Goal: Task Accomplishment & Management: Manage account settings

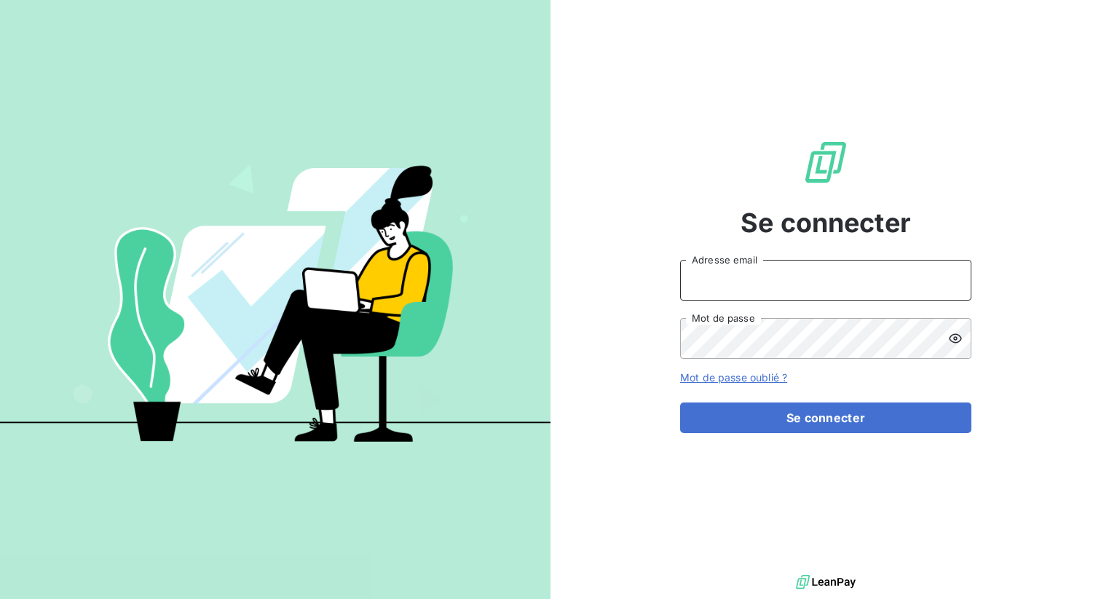
click at [733, 291] on input "Adresse email" at bounding box center [825, 280] width 291 height 41
type input "admin@vocalcom"
click at [680, 403] on button "Se connecter" at bounding box center [825, 418] width 291 height 31
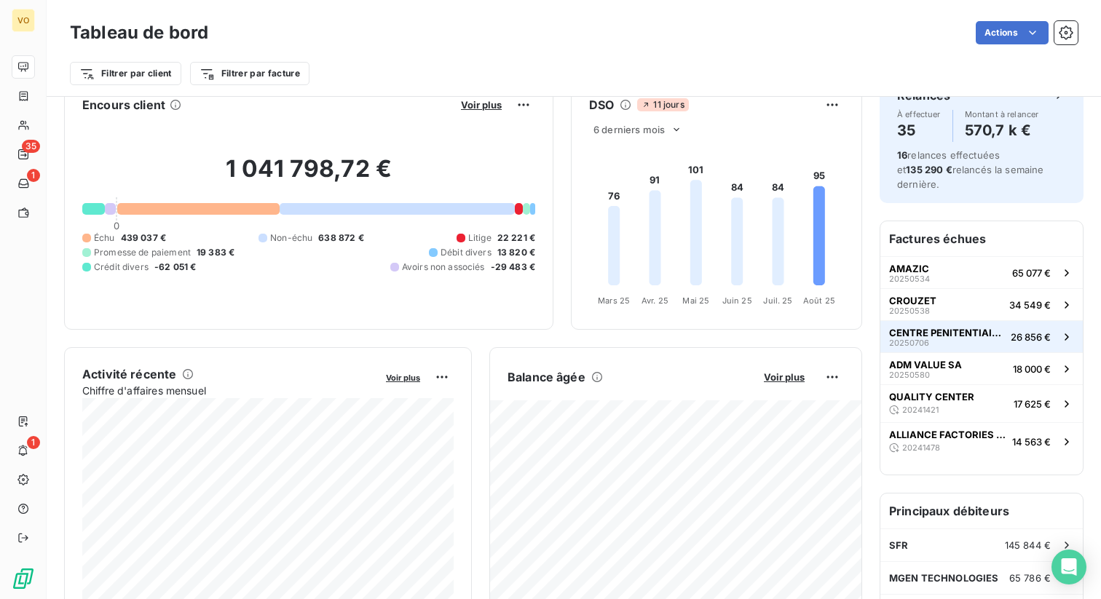
scroll to position [47, 0]
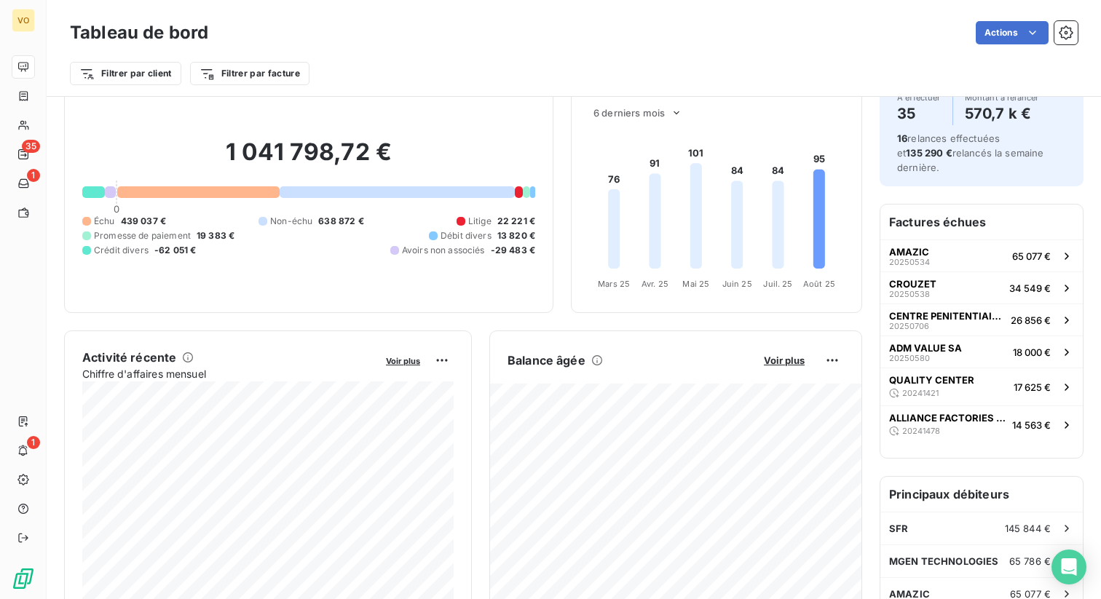
click at [694, 366] on div "Balance âgée" at bounding box center [628, 360] width 240 height 17
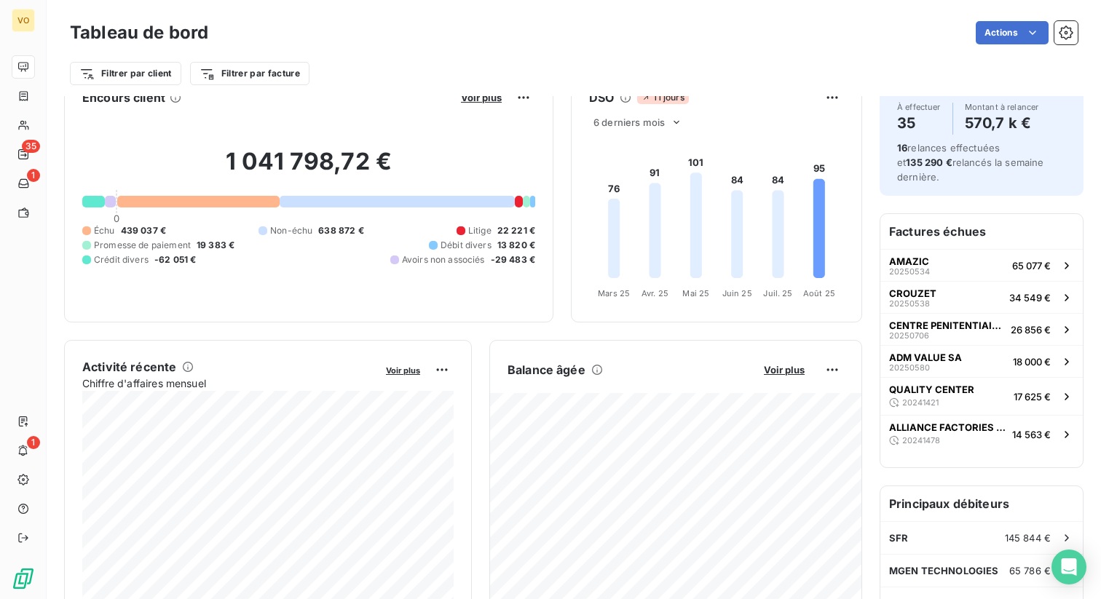
scroll to position [0, 0]
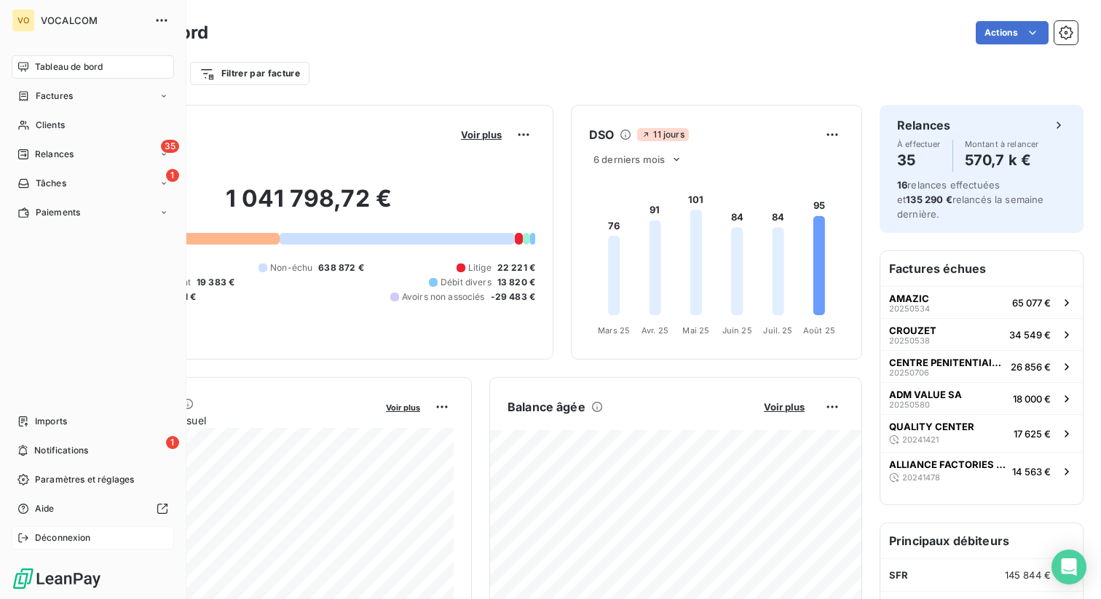
click at [52, 539] on span "Déconnexion" at bounding box center [63, 538] width 56 height 13
